Goal: Information Seeking & Learning: Learn about a topic

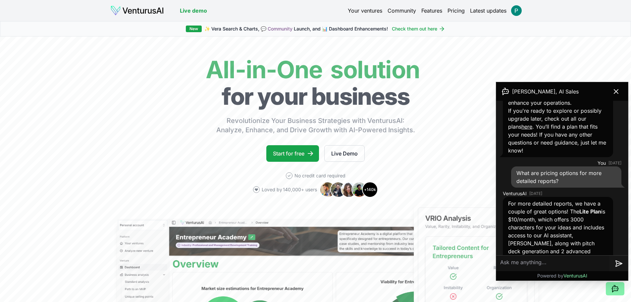
click at [368, 11] on link "Your ventures" at bounding box center [365, 11] width 34 height 8
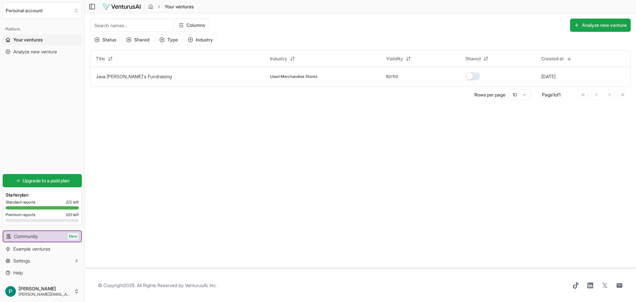
click at [29, 215] on span "Premium reports" at bounding box center [21, 214] width 30 height 5
click at [115, 73] on td "Java [PERSON_NAME]'s Fundraising" at bounding box center [177, 77] width 174 height 20
click at [115, 76] on link "Java [PERSON_NAME]'s Fundraising" at bounding box center [134, 77] width 76 height 6
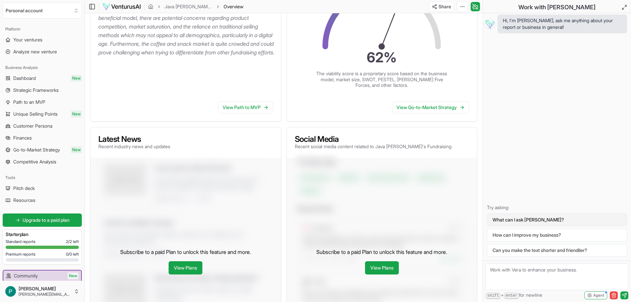
scroll to position [265, 0]
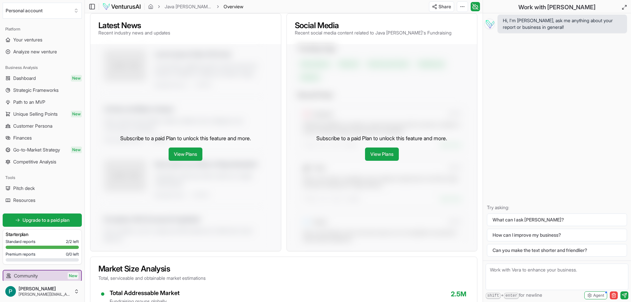
click at [523, 277] on textarea at bounding box center [556, 276] width 143 height 26
type textarea "For the premium reports, is there a client-friendly download or link?"
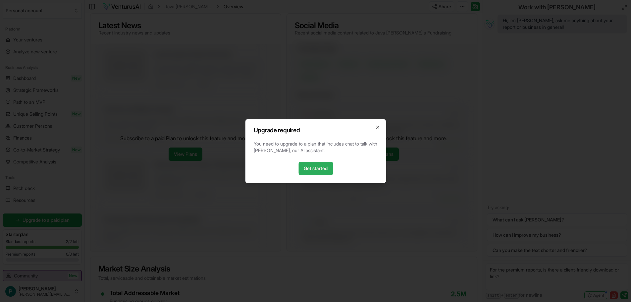
click at [320, 168] on link "Get started" at bounding box center [315, 168] width 34 height 13
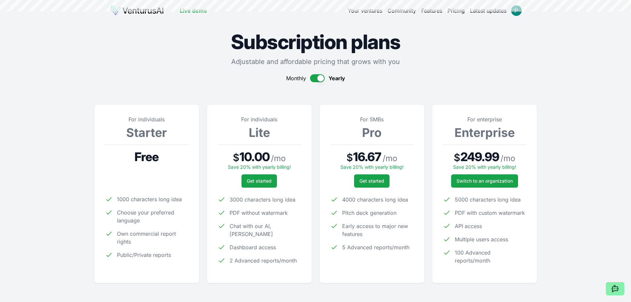
scroll to position [265, 0]
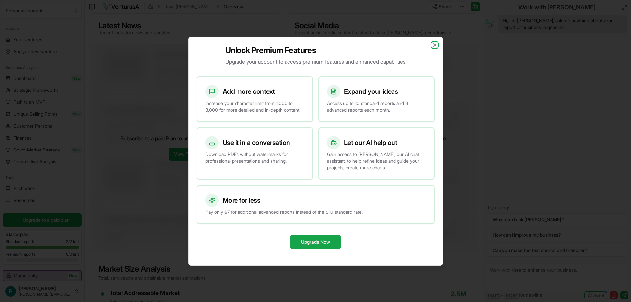
click at [433, 42] on icon "button" at bounding box center [434, 44] width 5 height 5
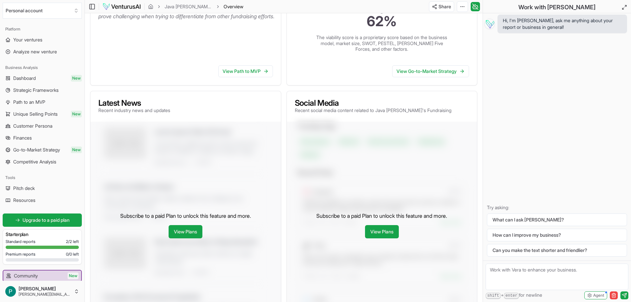
scroll to position [298, 0]
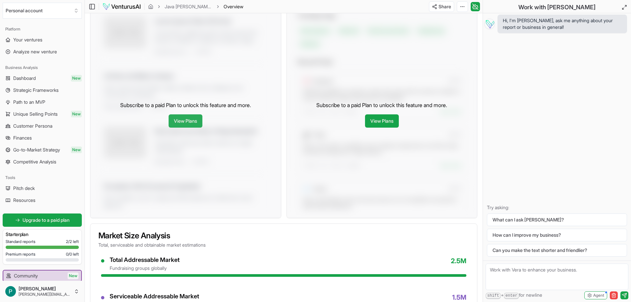
click at [183, 114] on link "View Plans" at bounding box center [186, 120] width 34 height 13
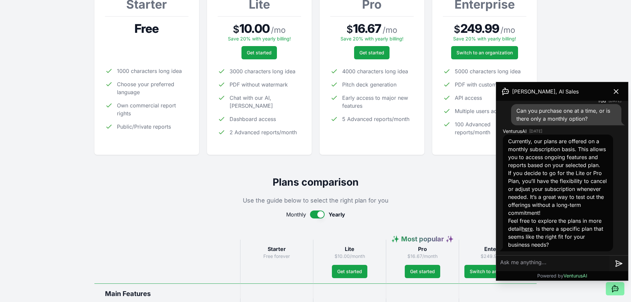
scroll to position [58, 0]
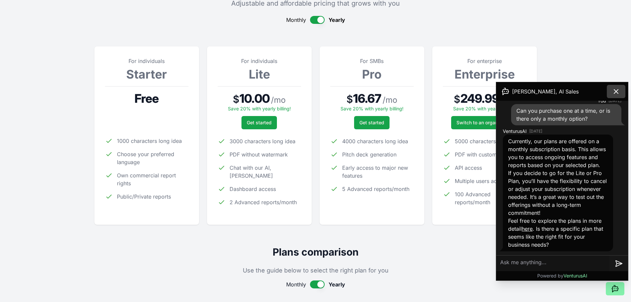
click at [616, 90] on icon at bounding box center [616, 91] width 8 height 8
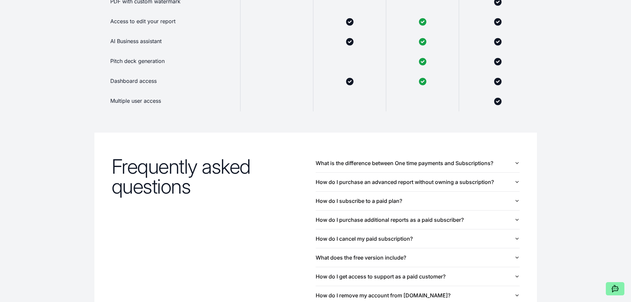
scroll to position [662, 0]
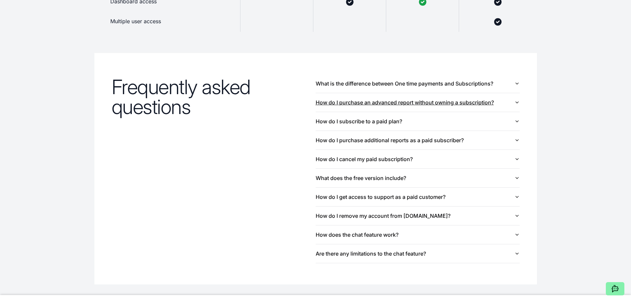
click at [321, 105] on button "How do I purchase an advanced report without owning a subscription?" at bounding box center [418, 102] width 204 height 19
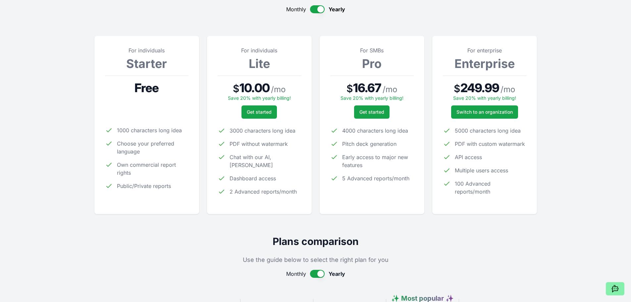
scroll to position [0, 0]
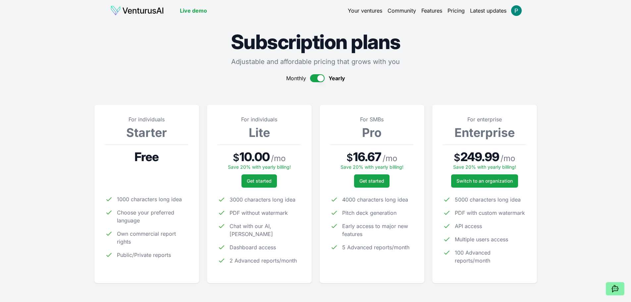
click at [149, 11] on img at bounding box center [137, 10] width 54 height 11
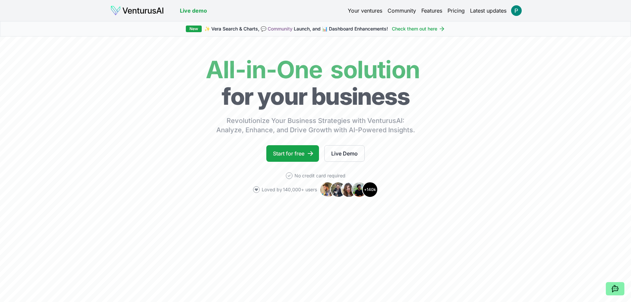
click at [368, 9] on link "Your ventures" at bounding box center [365, 11] width 34 height 8
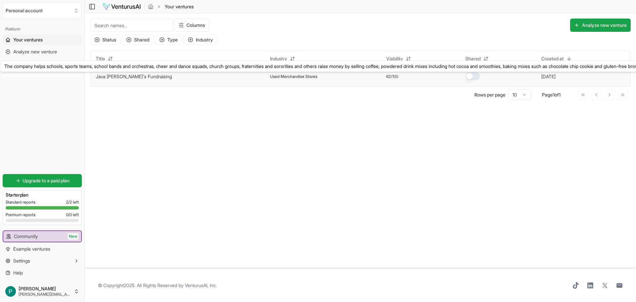
click at [123, 75] on link "Java [PERSON_NAME]'s Fundraising" at bounding box center [134, 77] width 76 height 6
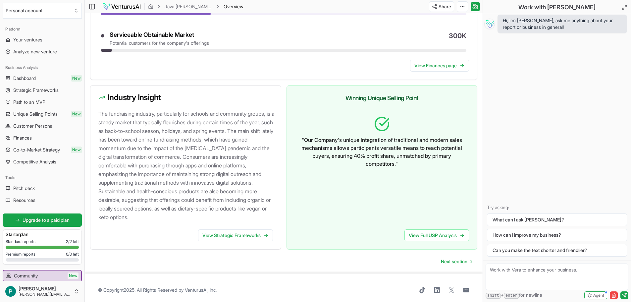
scroll to position [596, 0]
click at [449, 258] on span "Next section" at bounding box center [454, 261] width 26 height 7
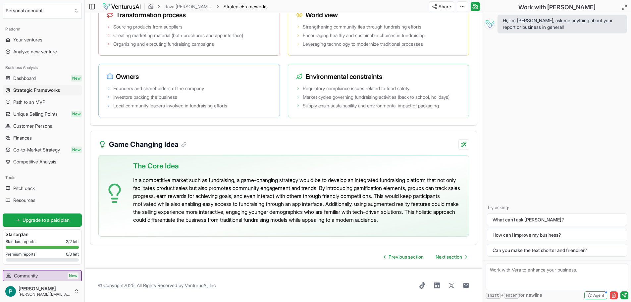
scroll to position [1392, 0]
click at [451, 258] on span "Next section" at bounding box center [448, 256] width 26 height 7
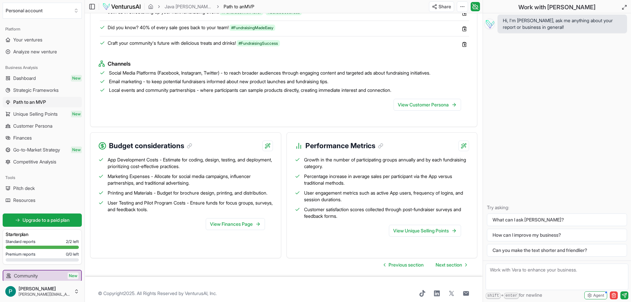
scroll to position [681, 0]
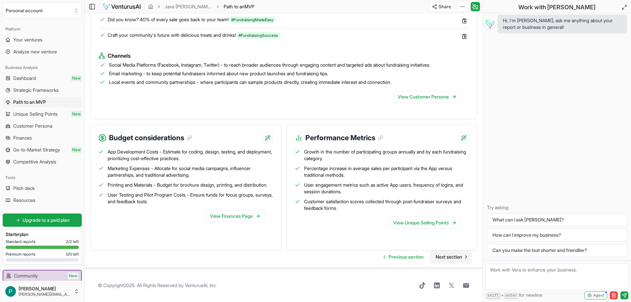
click at [450, 255] on span "Next section" at bounding box center [448, 256] width 26 height 7
